Goal: Task Accomplishment & Management: Manage account settings

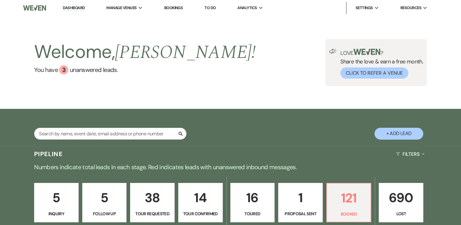
click at [78, 5] on link "Dashboard" at bounding box center [74, 8] width 22 height 6
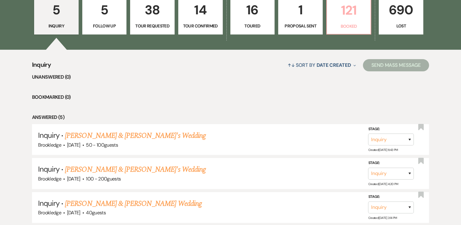
click at [345, 23] on p "Booked" at bounding box center [349, 26] width 37 height 7
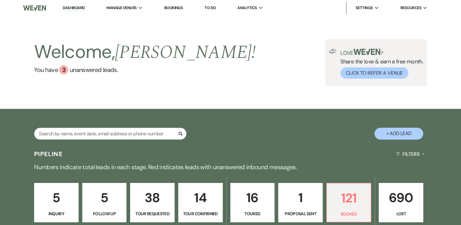
drag, startPoint x: 69, startPoint y: 8, endPoint x: 146, endPoint y: 84, distance: 107.9
click at [69, 8] on link "Dashboard" at bounding box center [74, 8] width 22 height 6
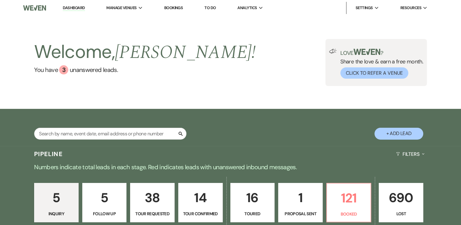
scroll to position [121, 0]
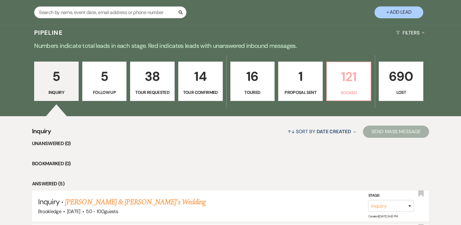
click at [364, 90] on p "Booked" at bounding box center [349, 92] width 37 height 7
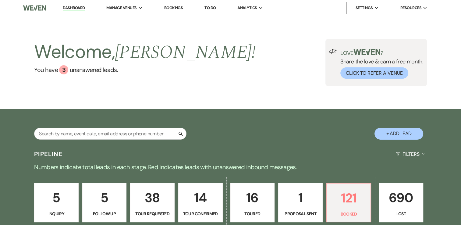
scroll to position [99, 0]
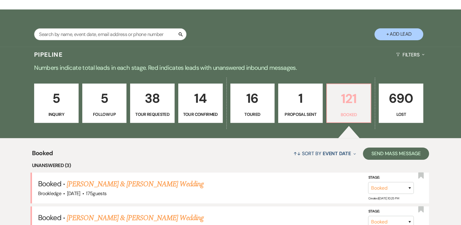
click at [359, 106] on p "121" at bounding box center [349, 98] width 37 height 20
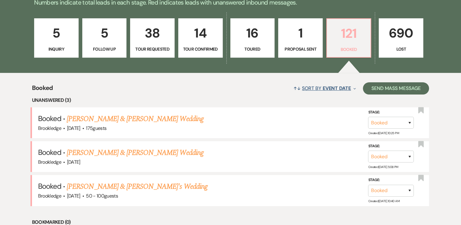
scroll to position [167, 0]
